Goal: Task Accomplishment & Management: Manage account settings

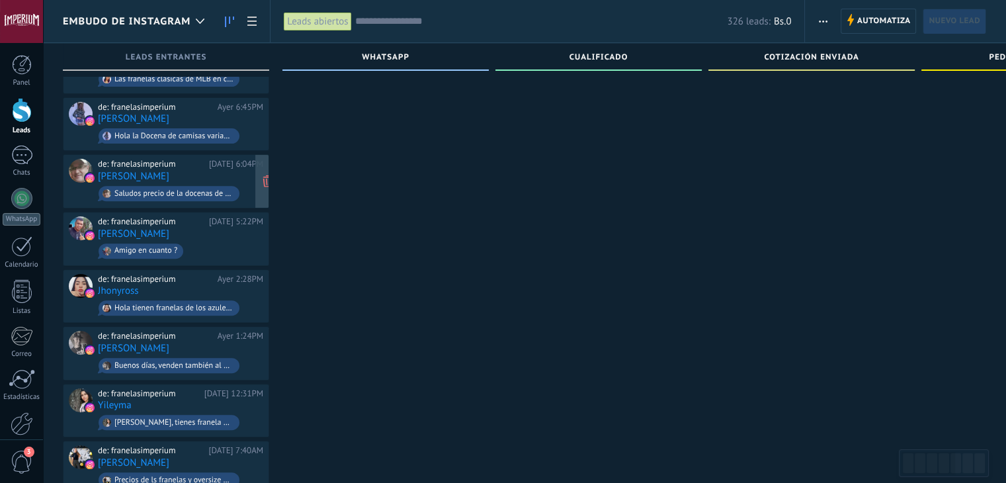
scroll to position [461, 0]
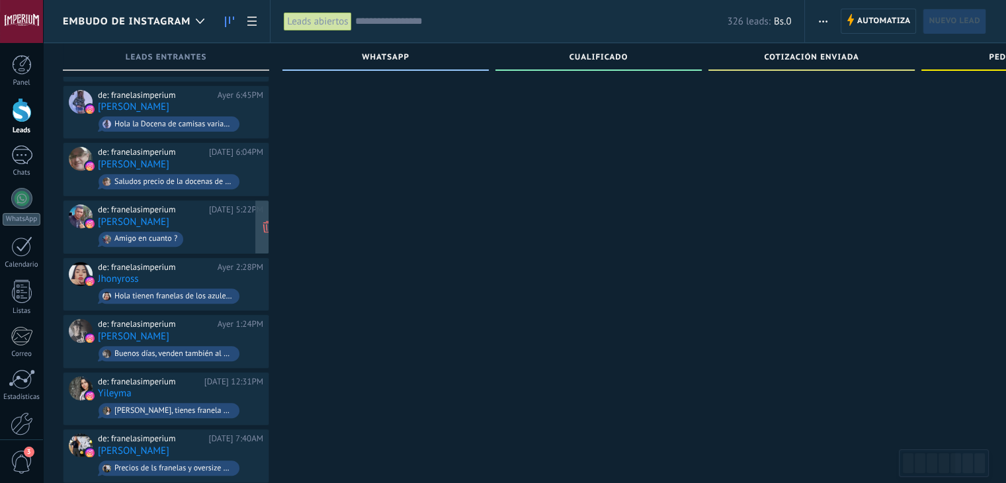
click at [239, 209] on div "de: franelasimperium [DATE] 5:22PM [PERSON_NAME] Amigo en cuanto ?" at bounding box center [180, 226] width 165 height 45
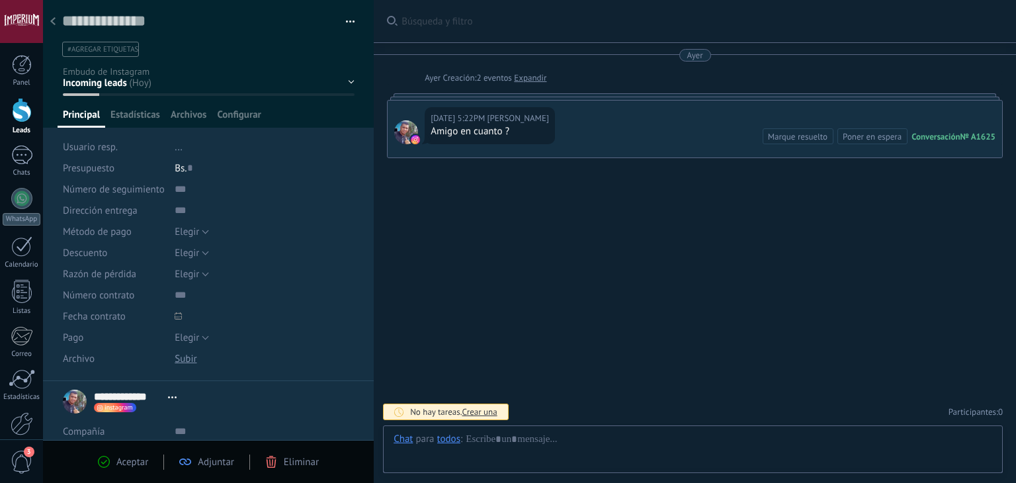
scroll to position [19, 0]
click at [54, 26] on div at bounding box center [53, 22] width 19 height 26
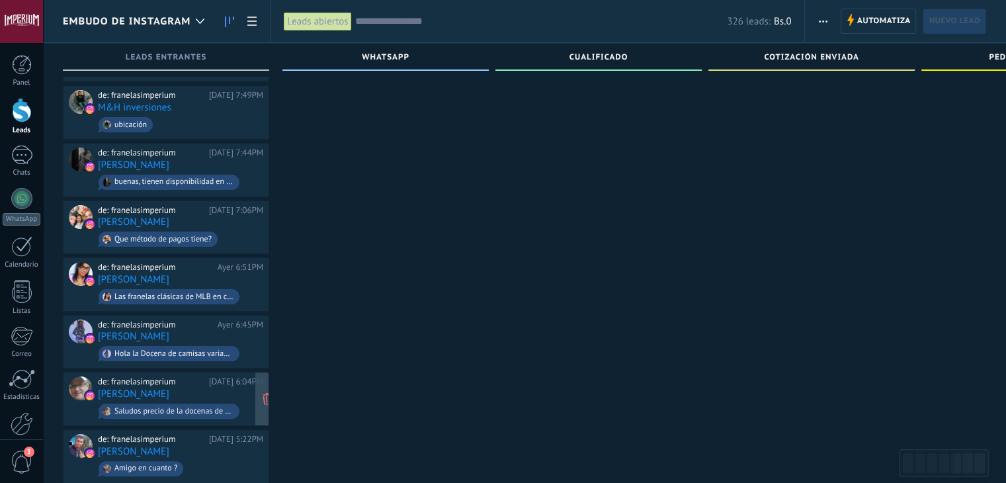
scroll to position [196, 0]
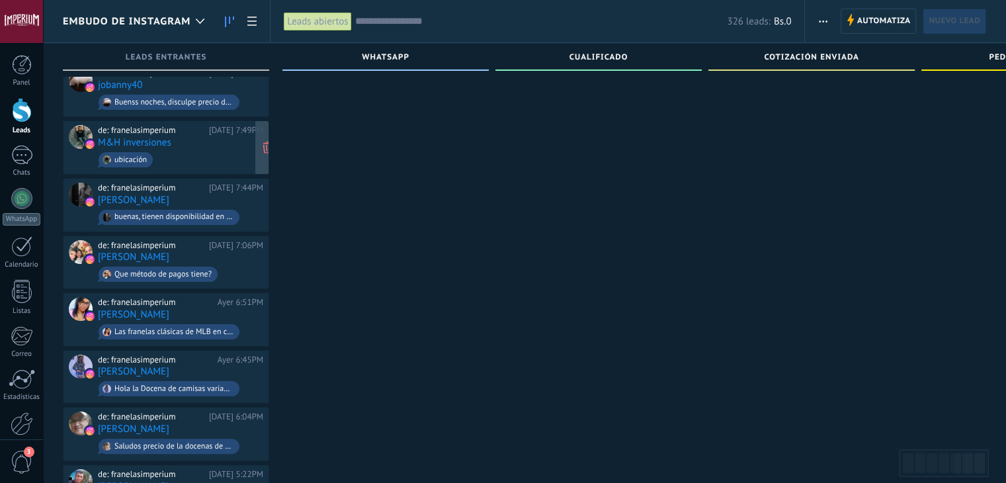
click at [196, 149] on span "ubicación" at bounding box center [180, 159] width 165 height 20
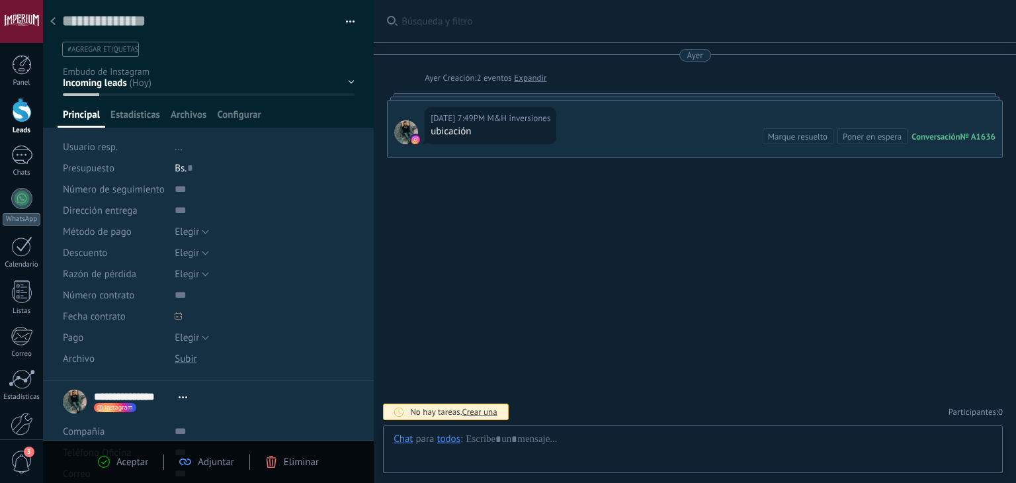
scroll to position [19, 0]
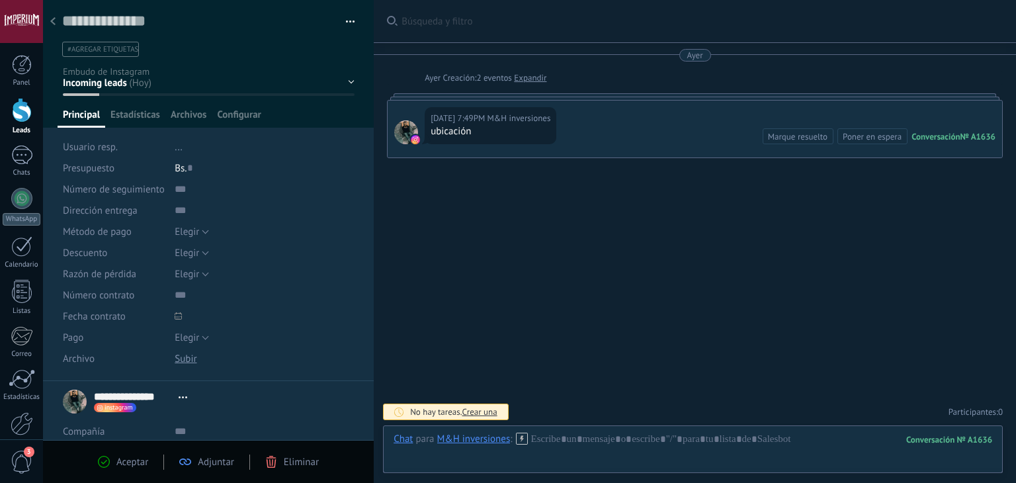
click at [58, 24] on div at bounding box center [53, 22] width 19 height 26
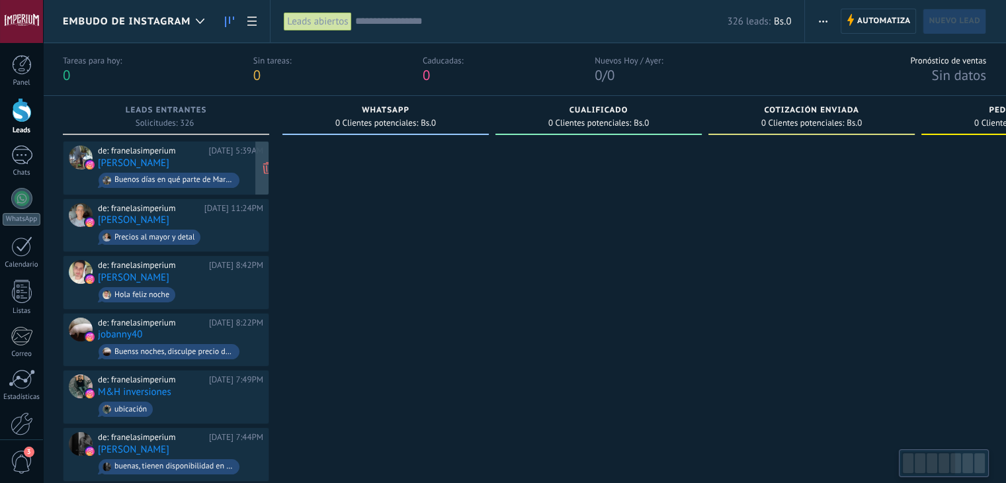
click at [204, 151] on div "de: franelasimperium" at bounding box center [151, 150] width 106 height 11
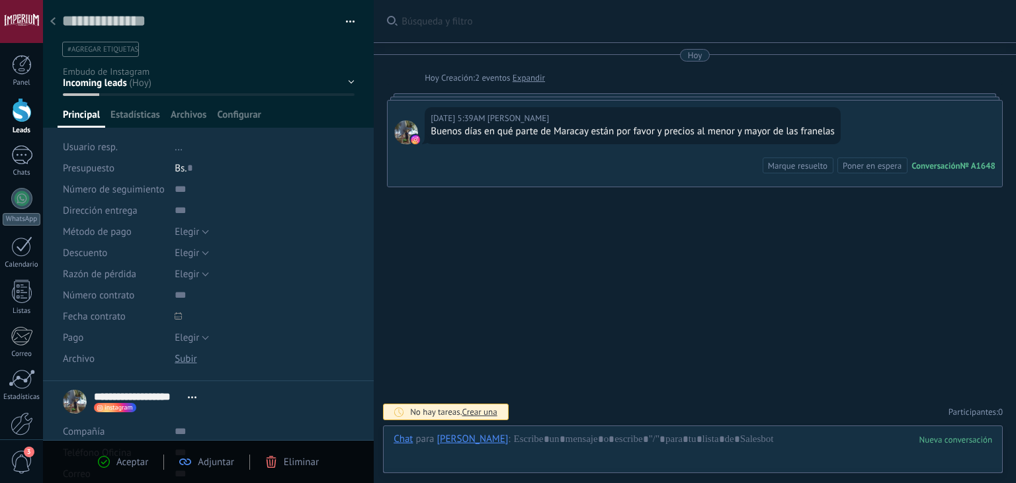
scroll to position [19, 0]
click at [525, 439] on use at bounding box center [519, 437] width 11 height 11
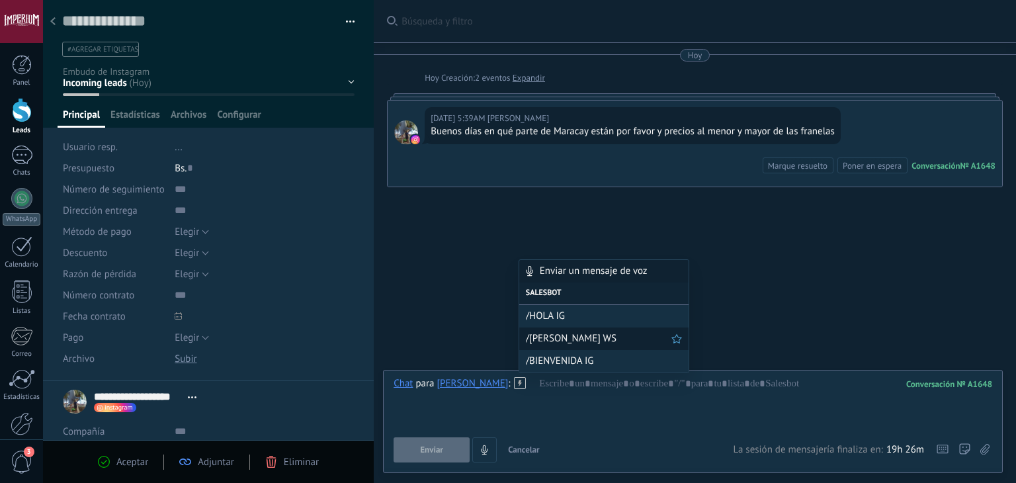
click at [565, 342] on span "/[PERSON_NAME] WS" at bounding box center [598, 338] width 145 height 13
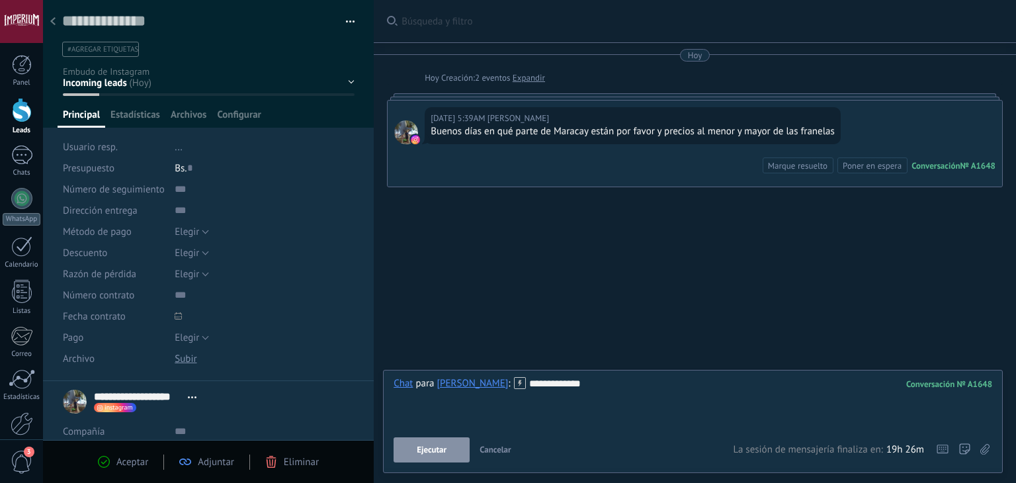
click at [526, 380] on icon at bounding box center [520, 383] width 12 height 12
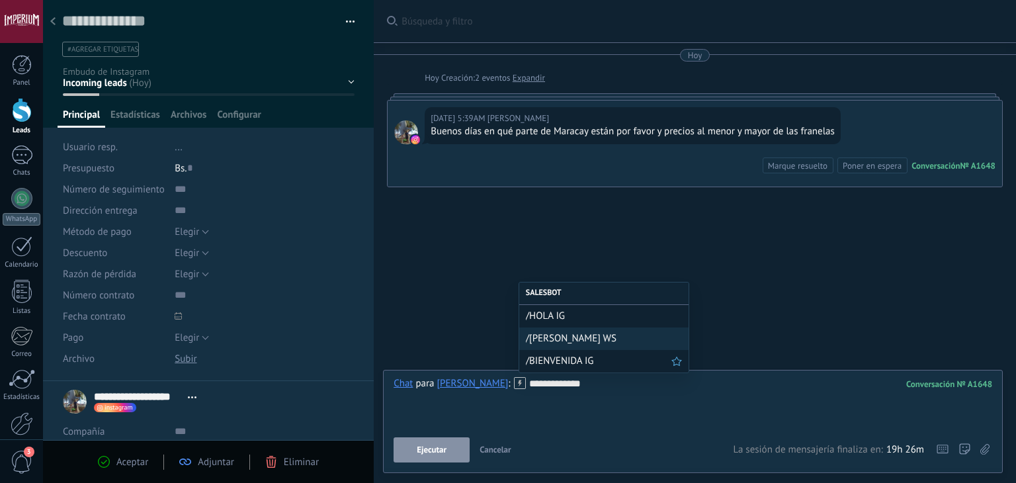
click at [577, 368] on div "/BIENVENIDA IG" at bounding box center [603, 361] width 169 height 22
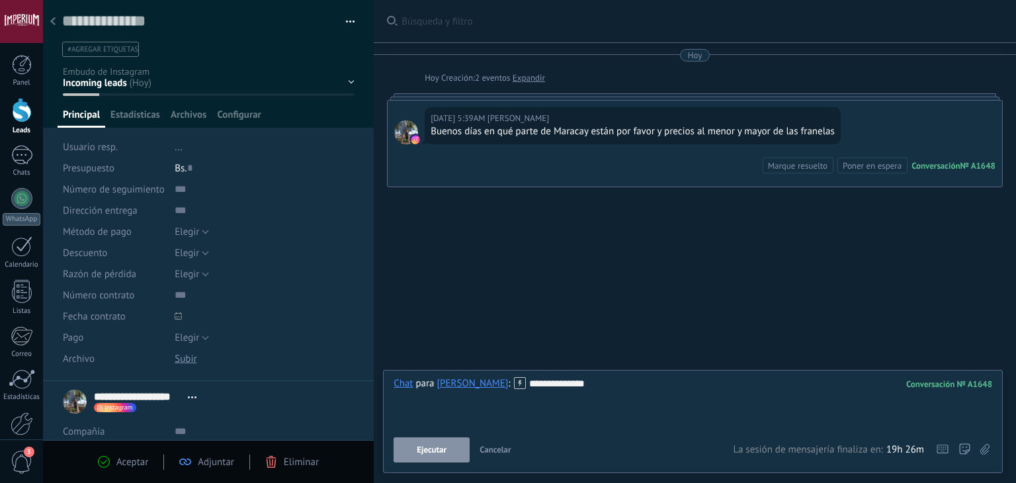
click at [428, 445] on span "Ejecutar" at bounding box center [432, 449] width 30 height 9
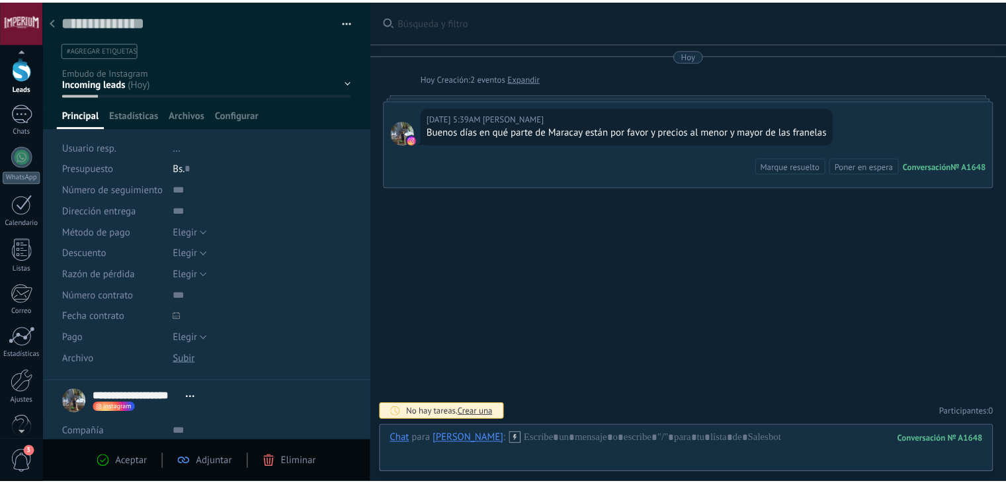
scroll to position [53, 0]
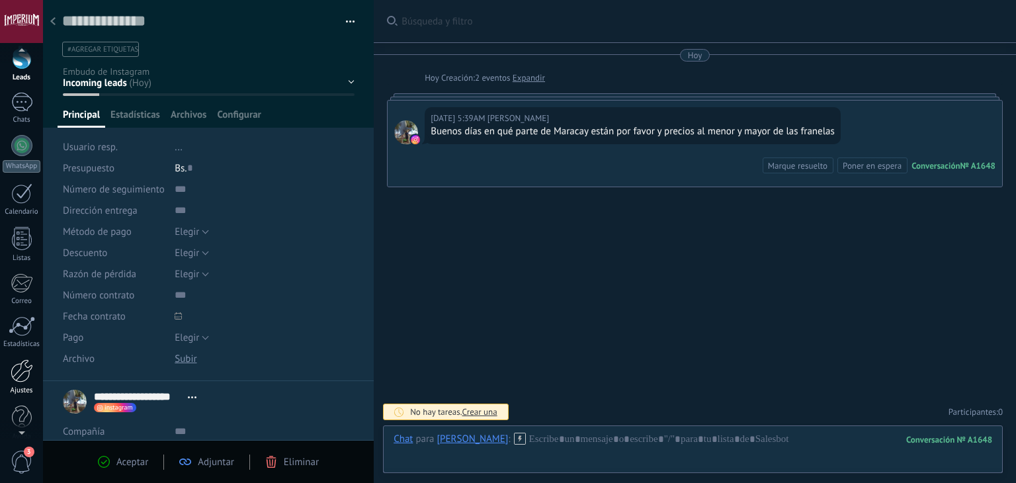
click at [13, 387] on div "Ajustes" at bounding box center [22, 390] width 38 height 9
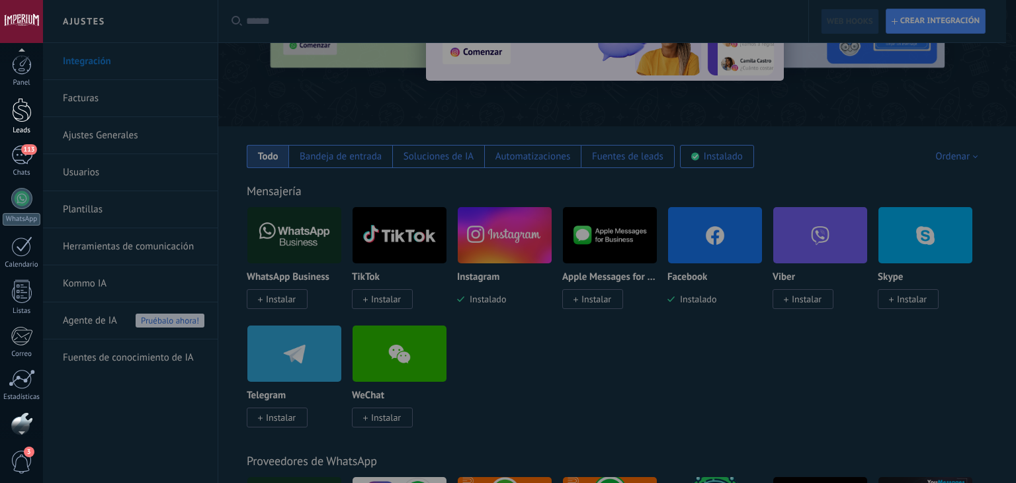
click at [20, 106] on div at bounding box center [22, 110] width 20 height 24
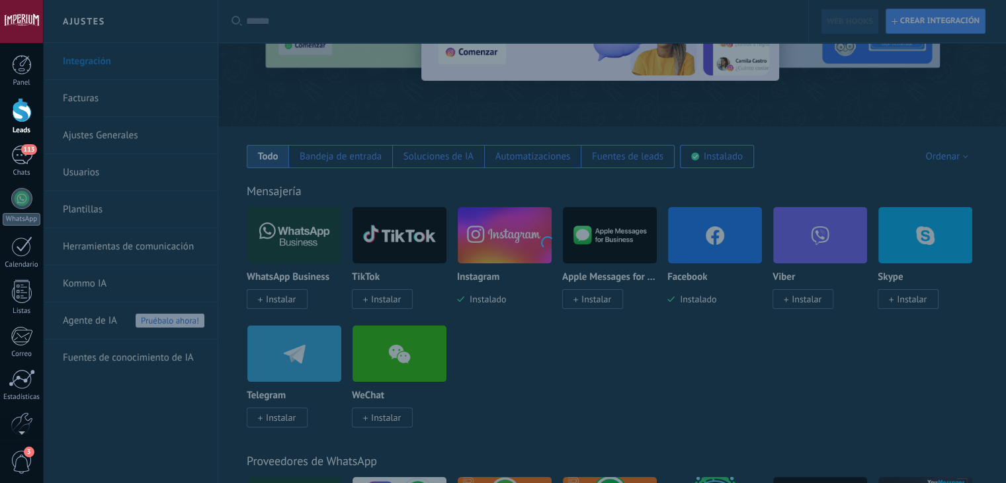
scroll to position [20, 0]
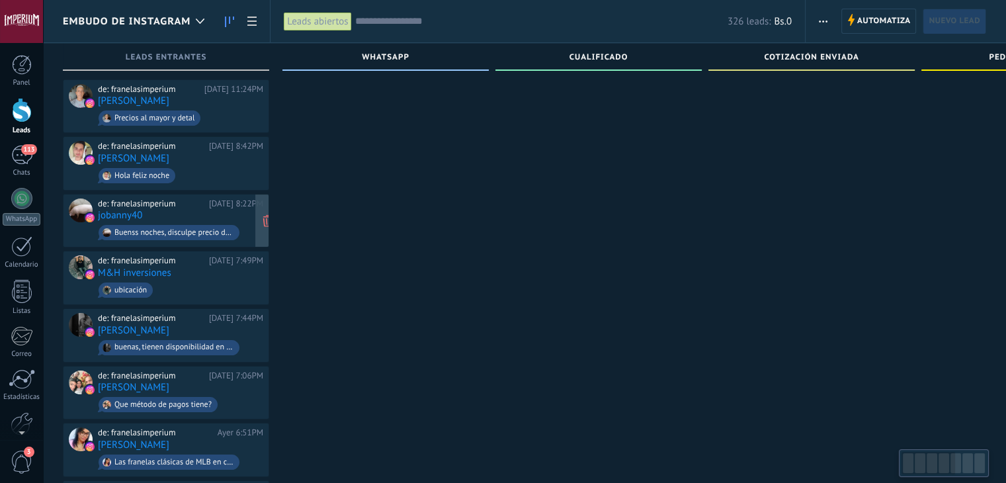
scroll to position [13, 0]
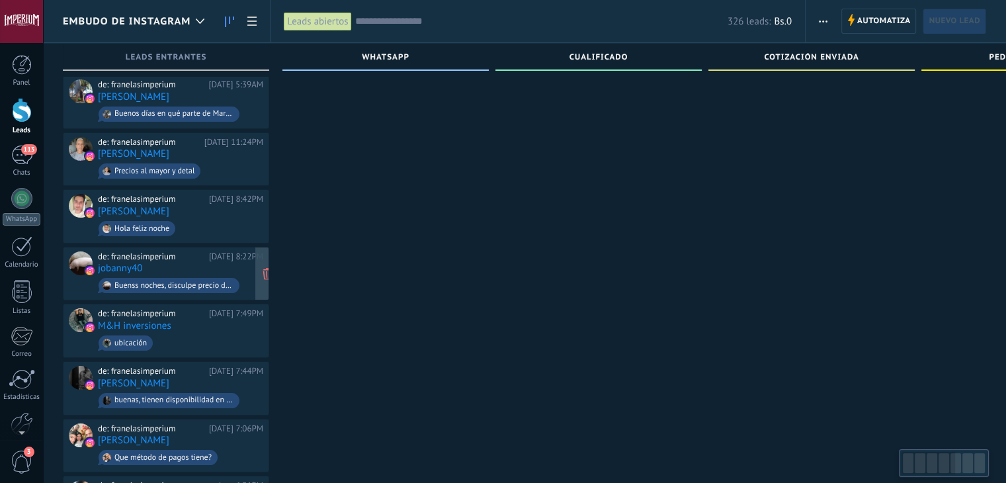
click at [232, 262] on div "de: franelasimperium [DATE] 8:22PM jobanny40 Buenss noches, disculpe precio de …" at bounding box center [180, 273] width 165 height 45
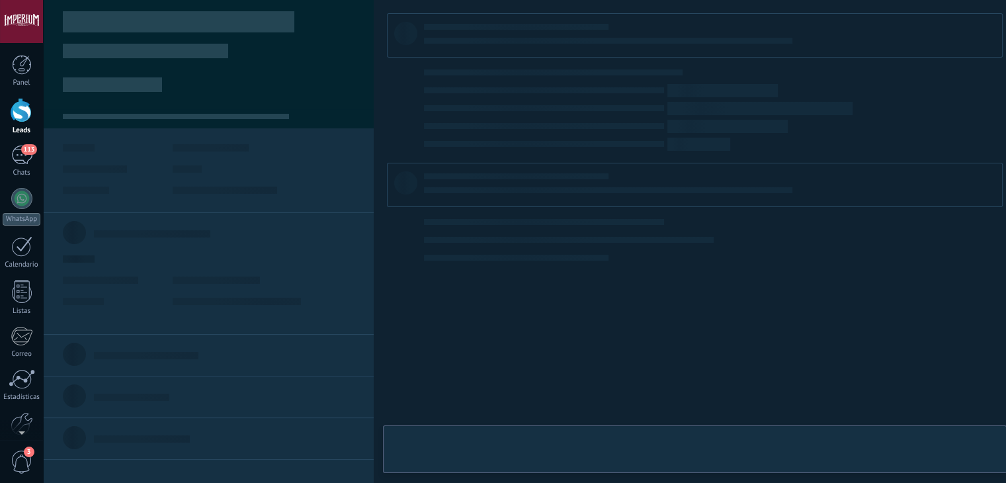
type textarea "**********"
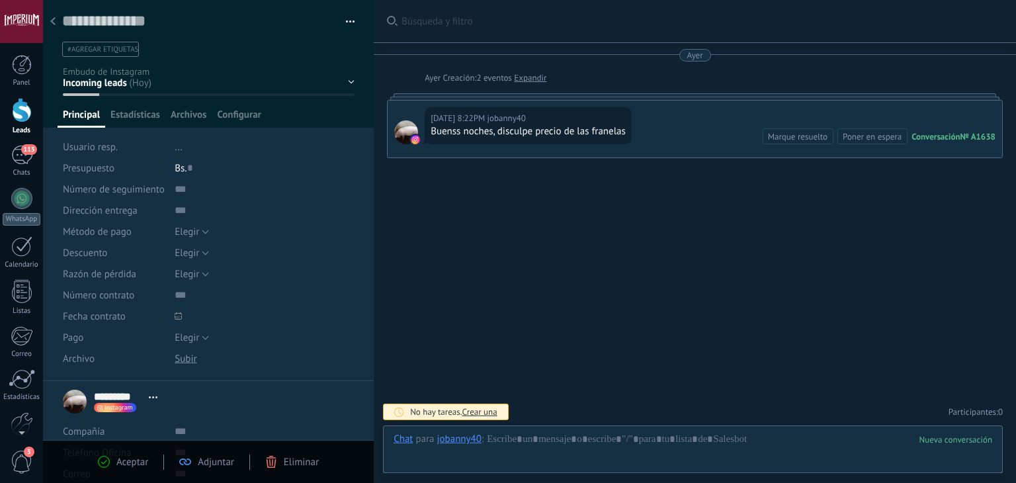
scroll to position [19, 0]
click at [56, 23] on div at bounding box center [53, 22] width 19 height 26
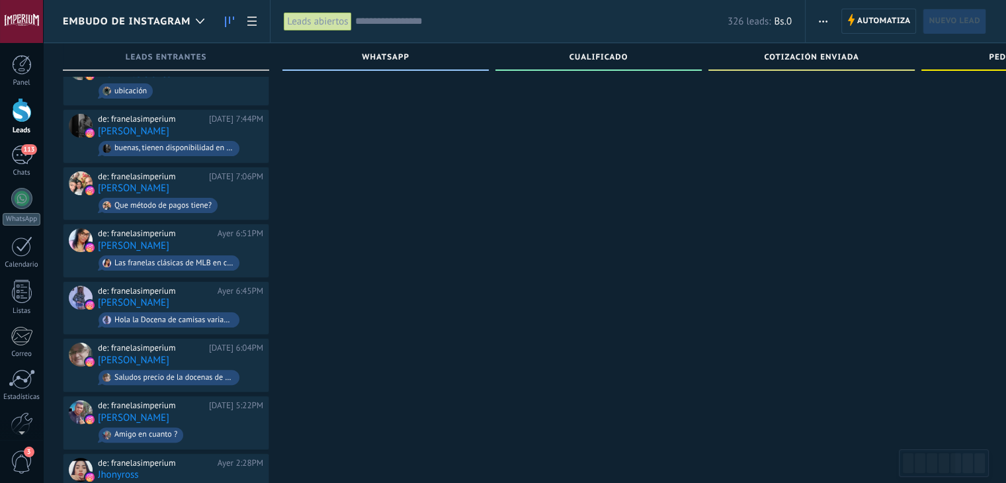
scroll to position [278, 0]
